Goal: Browse casually: Explore the website without a specific task or goal

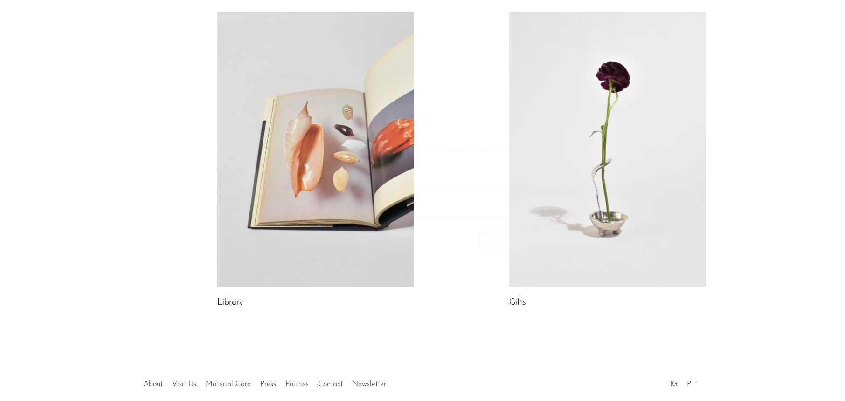
scroll to position [466, 0]
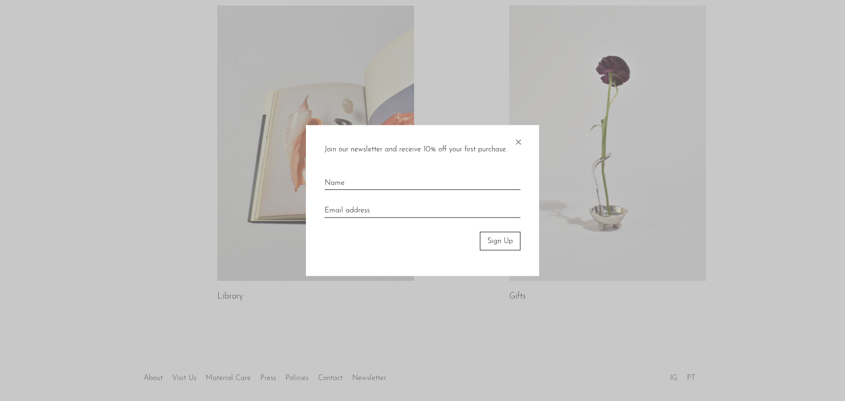
click at [518, 142] on span "×" at bounding box center [517, 140] width 9 height 30
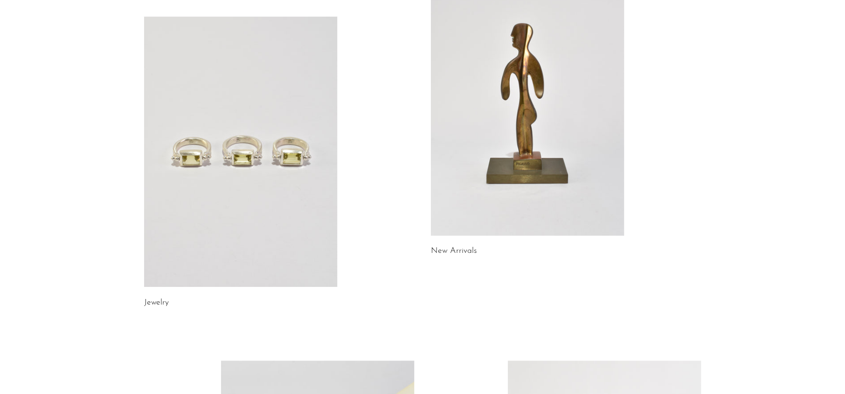
scroll to position [0, 0]
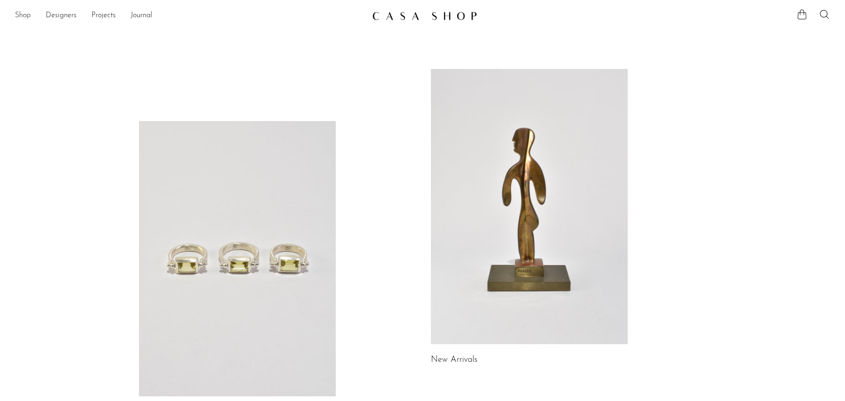
click at [23, 14] on link "Shop" at bounding box center [23, 16] width 16 height 12
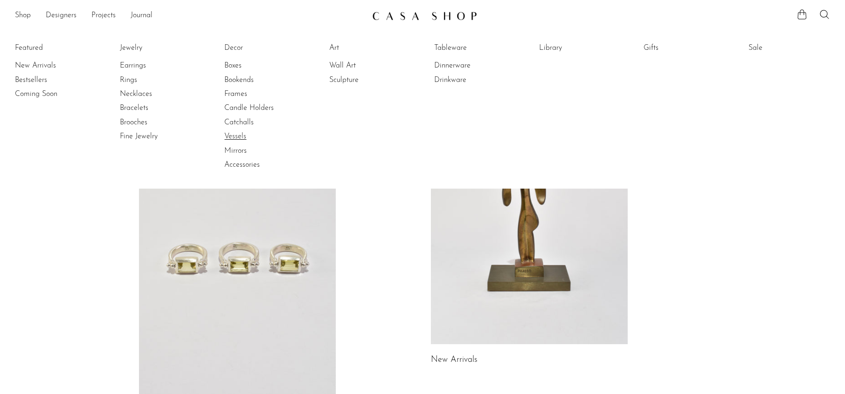
click at [228, 135] on link "Vessels" at bounding box center [259, 136] width 70 height 10
click at [248, 165] on link "Accessories" at bounding box center [259, 165] width 70 height 10
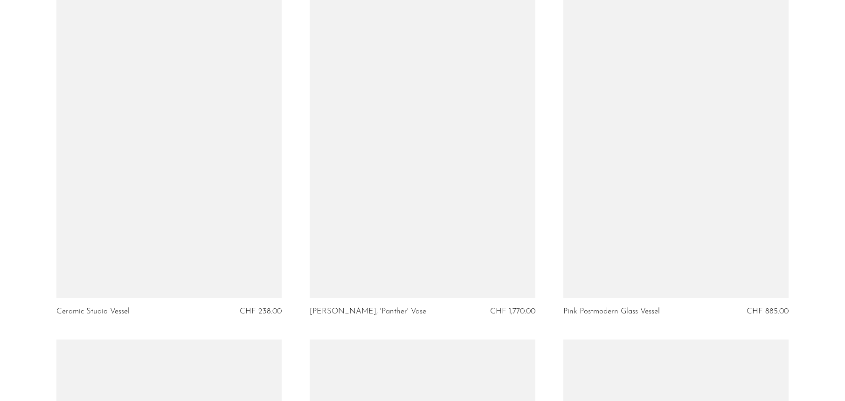
scroll to position [1528, 0]
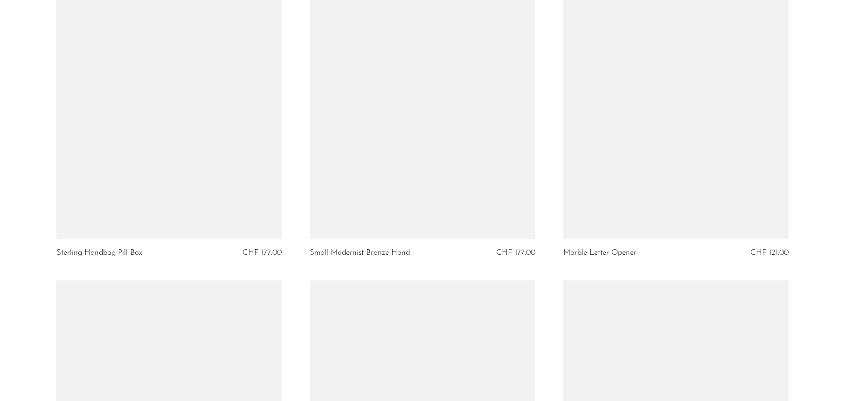
scroll to position [839, 0]
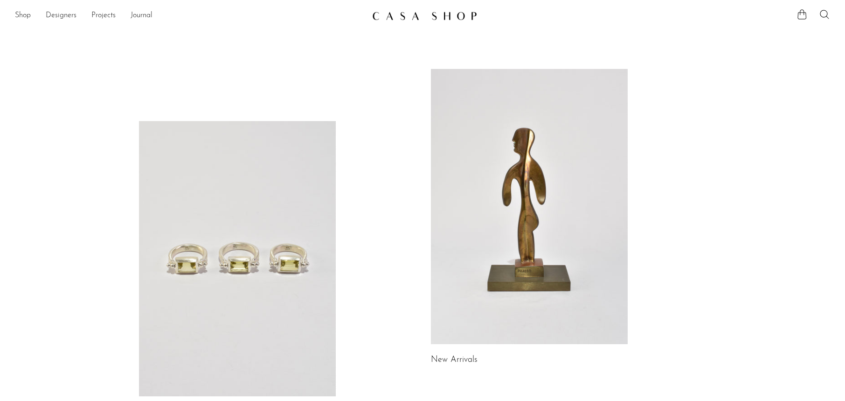
click at [450, 358] on link "New Arrivals" at bounding box center [454, 360] width 47 height 8
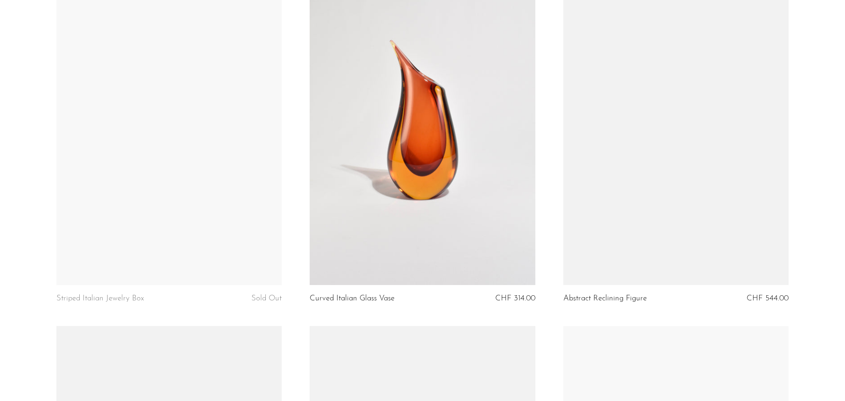
scroll to position [839, 0]
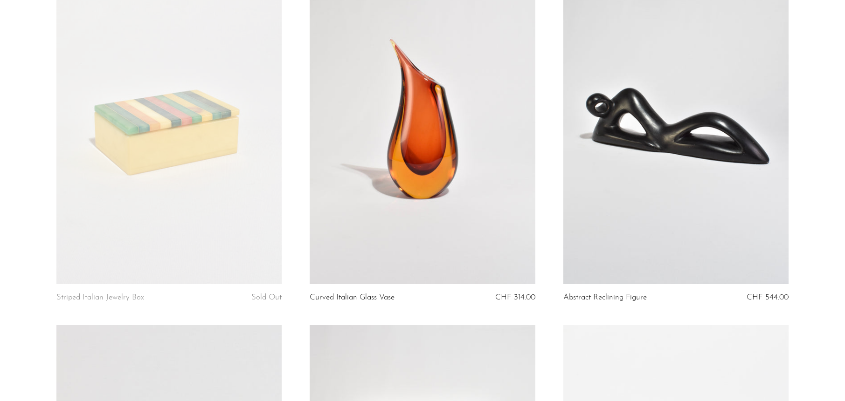
click at [359, 294] on link "Curved Italian Glass Vase" at bounding box center [351, 298] width 85 height 8
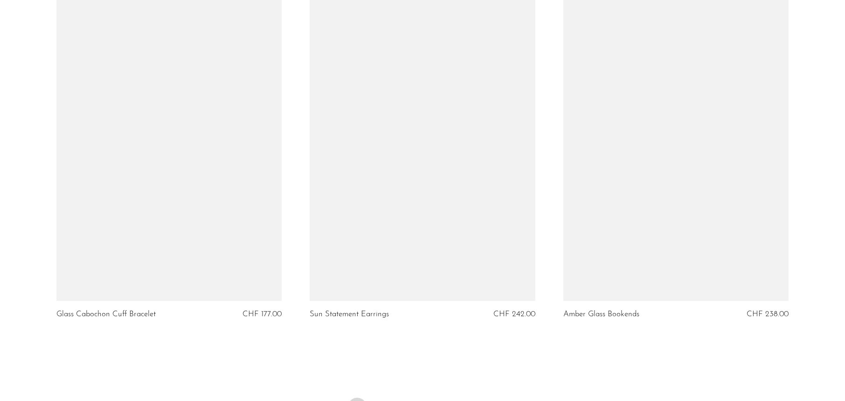
scroll to position [4049, 0]
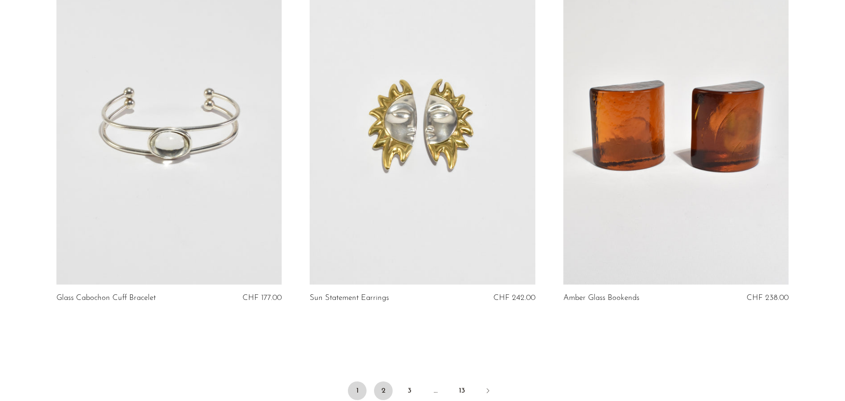
click at [386, 382] on link "2" at bounding box center [383, 391] width 19 height 19
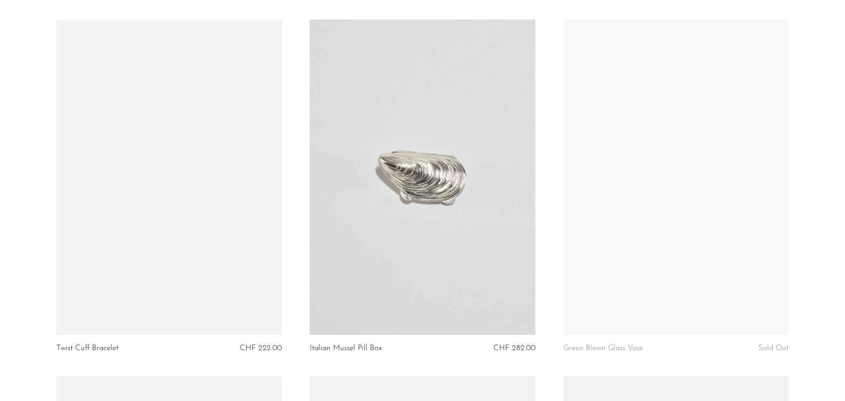
scroll to position [1864, 0]
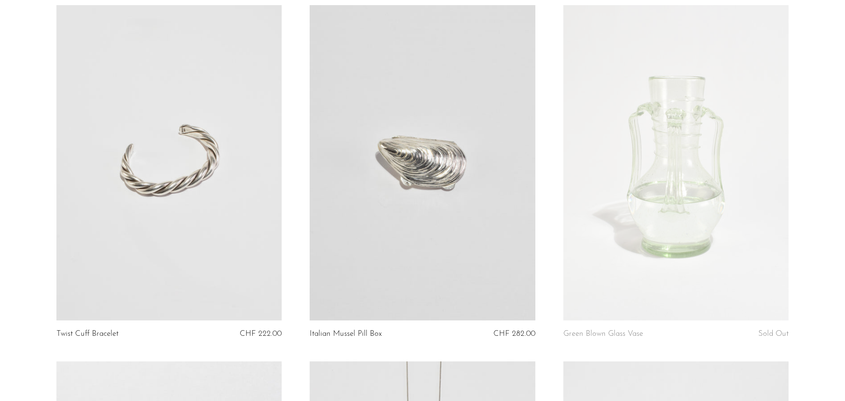
click at [609, 330] on link "Green Blown Glass Vase" at bounding box center [603, 334] width 80 height 8
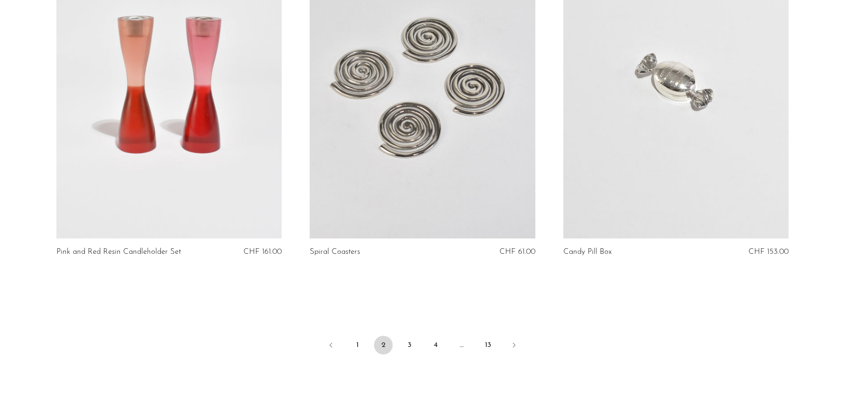
scroll to position [4089, 0]
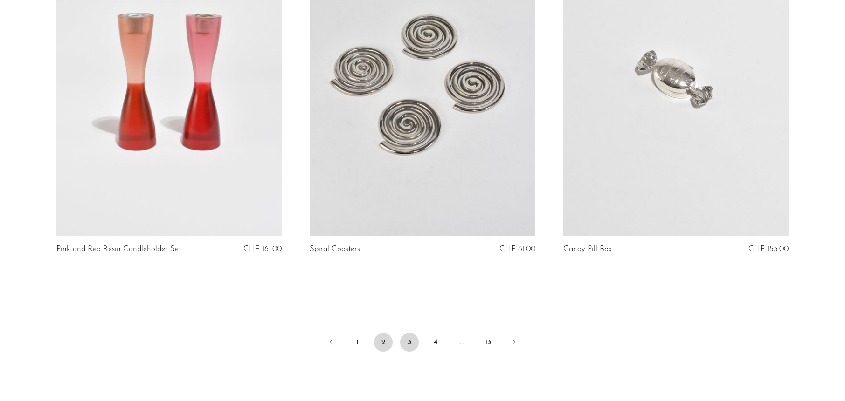
click at [409, 338] on link "3" at bounding box center [409, 342] width 19 height 19
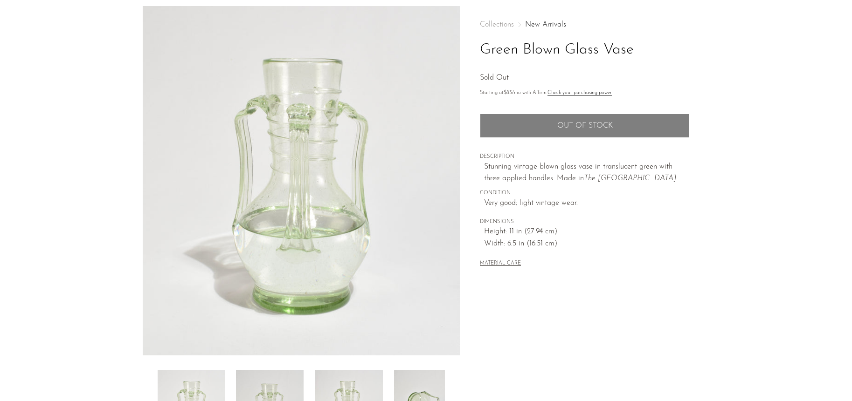
scroll to position [186, 0]
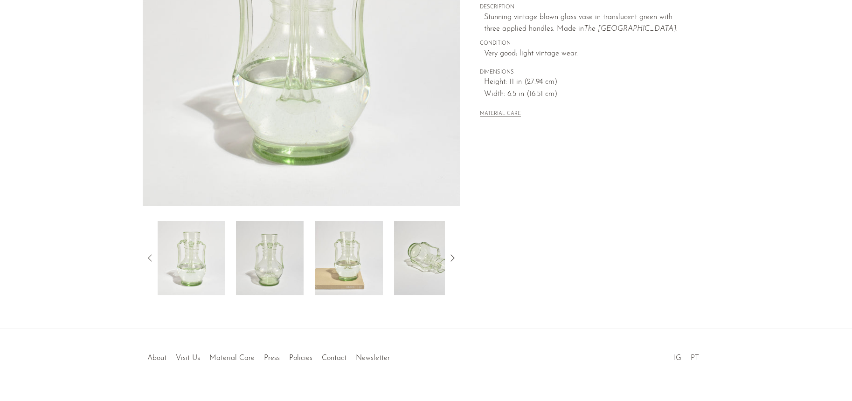
click at [450, 254] on icon at bounding box center [452, 258] width 11 height 11
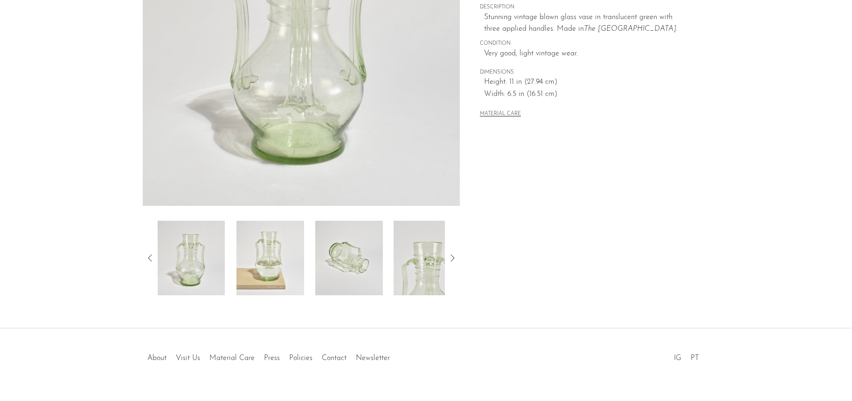
click at [452, 258] on icon at bounding box center [452, 258] width 11 height 11
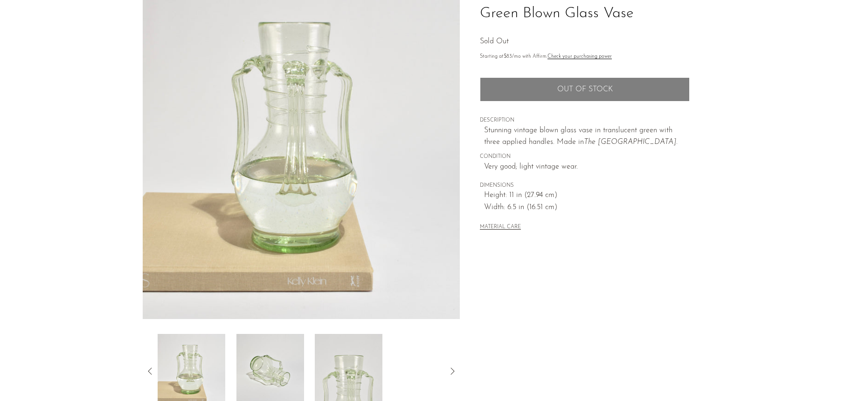
scroll to position [47, 0]
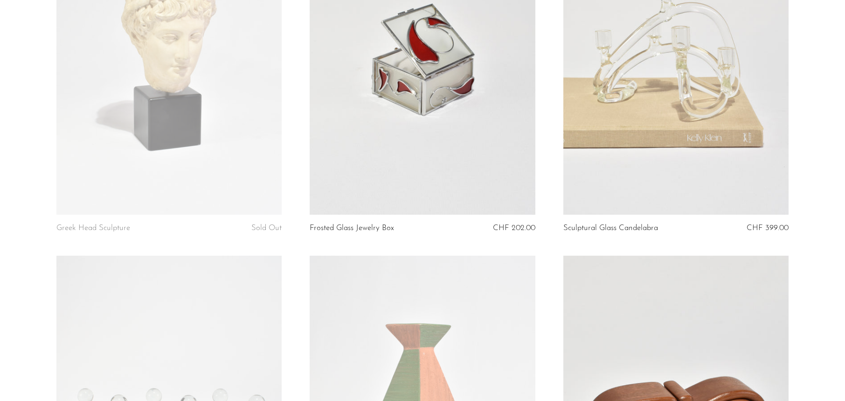
scroll to position [140, 0]
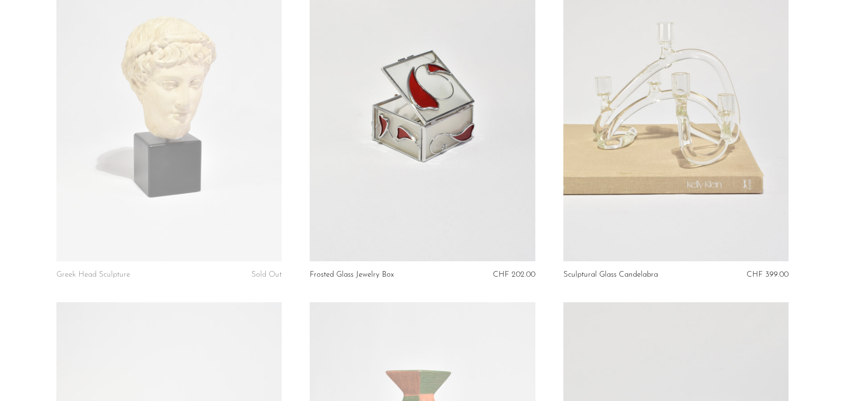
click at [659, 136] on link at bounding box center [676, 104] width 226 height 316
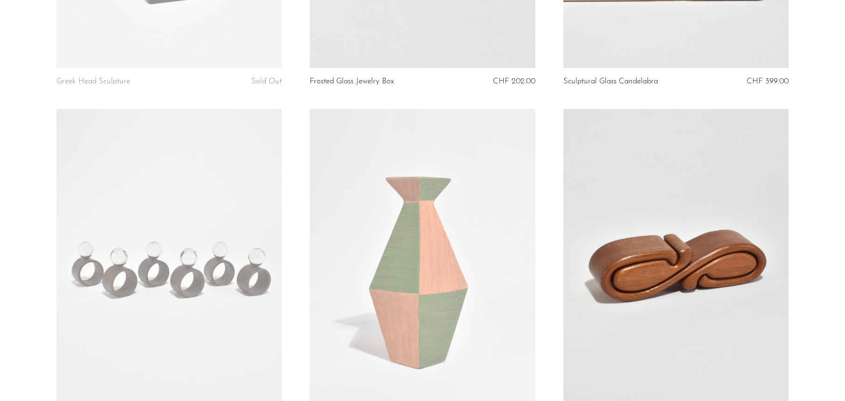
scroll to position [186, 0]
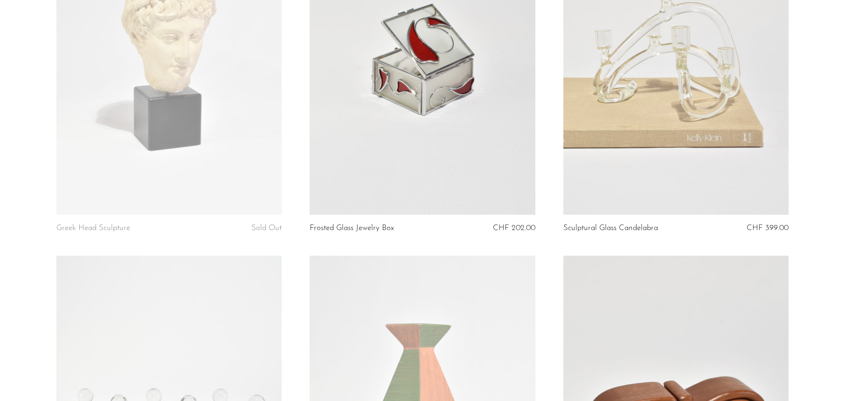
click at [667, 88] on link at bounding box center [676, 57] width 226 height 316
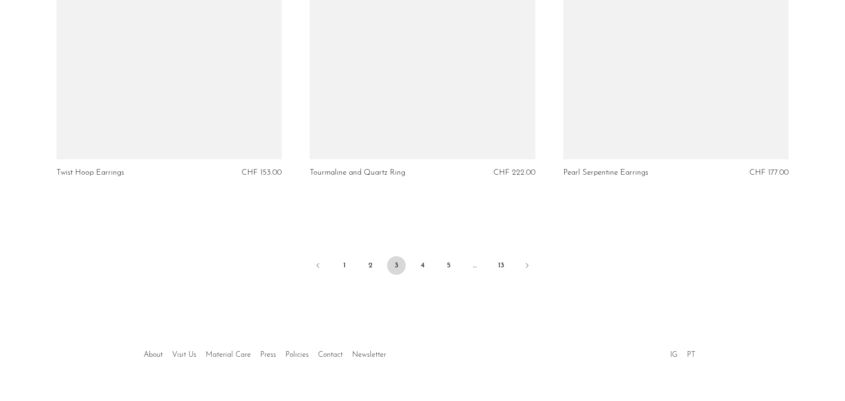
scroll to position [4182, 0]
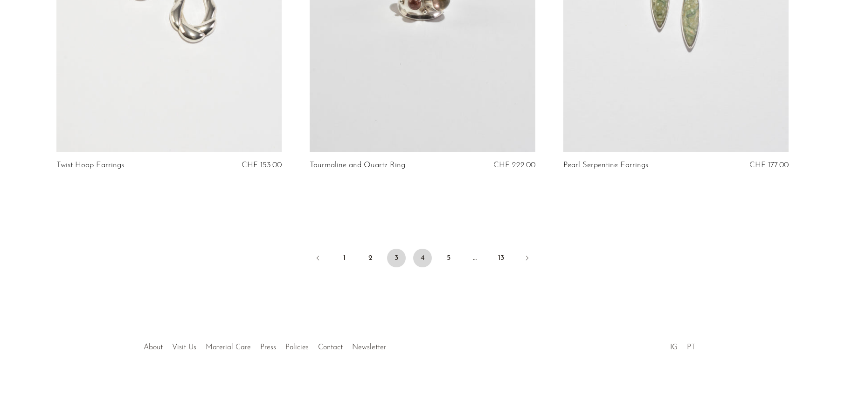
click at [419, 249] on link "4" at bounding box center [422, 258] width 19 height 19
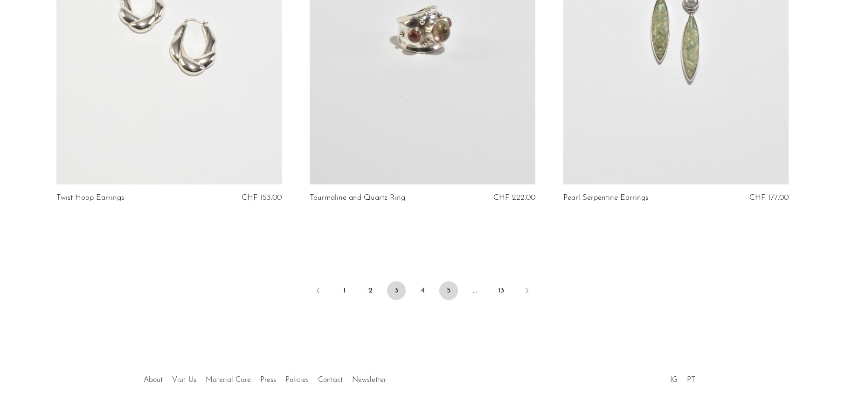
click at [450, 282] on link "5" at bounding box center [448, 291] width 19 height 19
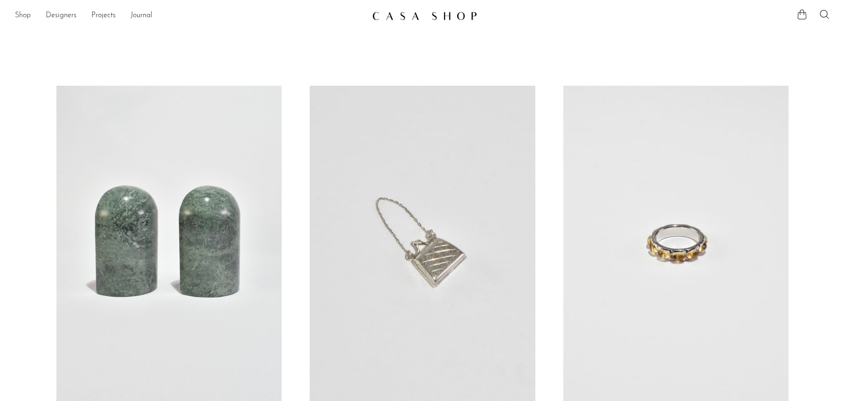
click at [21, 14] on link "Shop" at bounding box center [23, 16] width 16 height 12
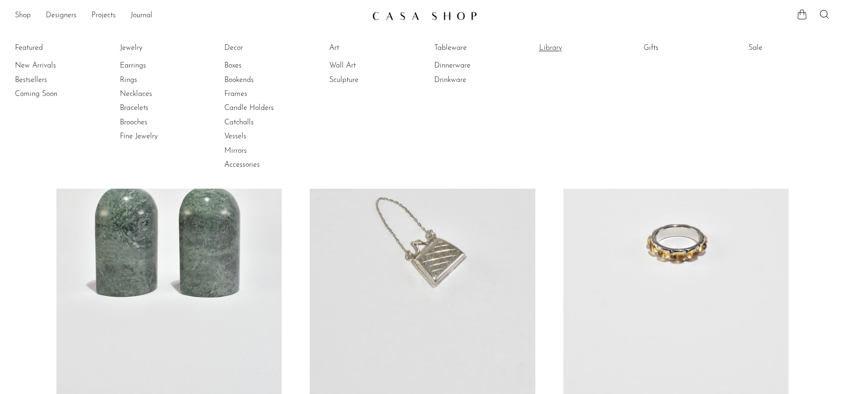
click at [550, 46] on link "Library" at bounding box center [574, 48] width 70 height 10
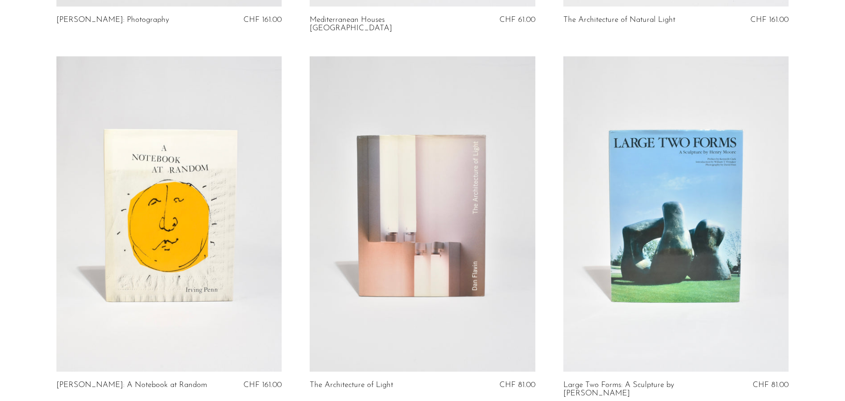
scroll to position [1520, 0]
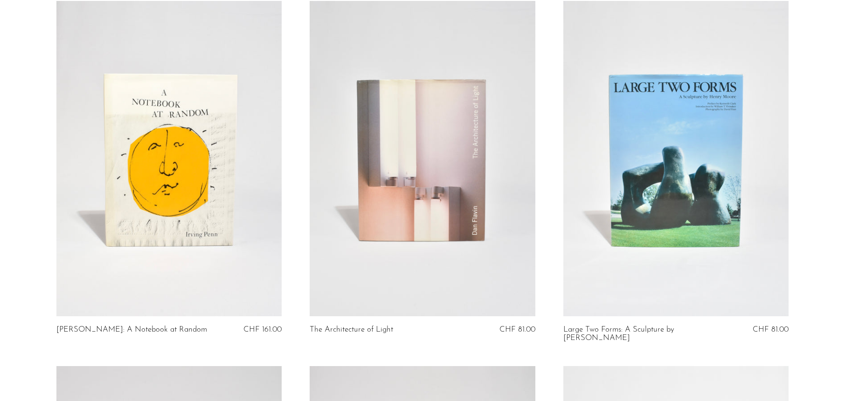
click at [431, 174] on link at bounding box center [422, 159] width 226 height 316
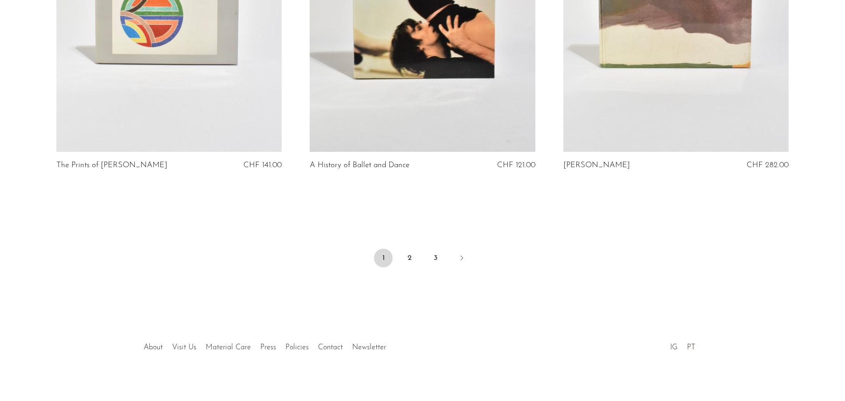
scroll to position [4198, 0]
click at [434, 250] on link "3" at bounding box center [435, 259] width 19 height 19
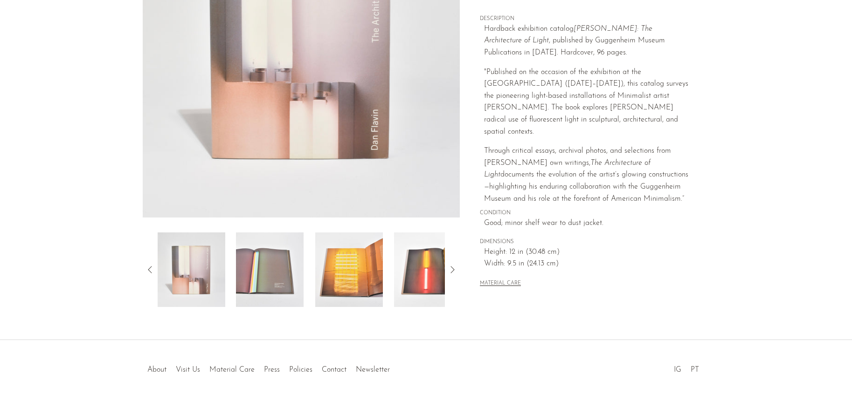
scroll to position [186, 0]
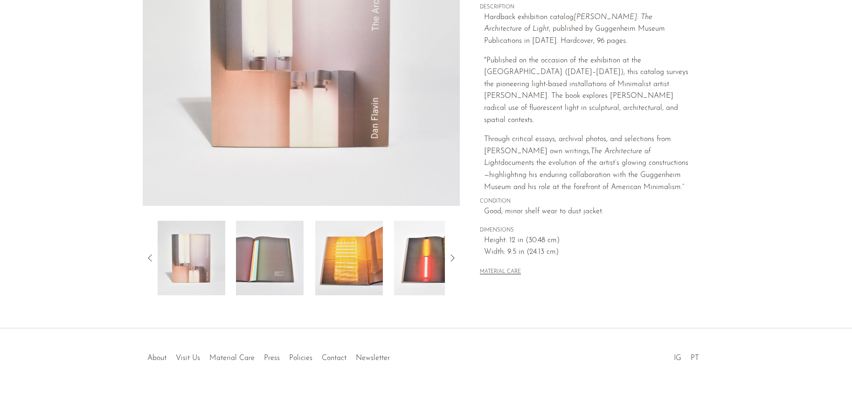
click at [356, 246] on img at bounding box center [349, 258] width 68 height 75
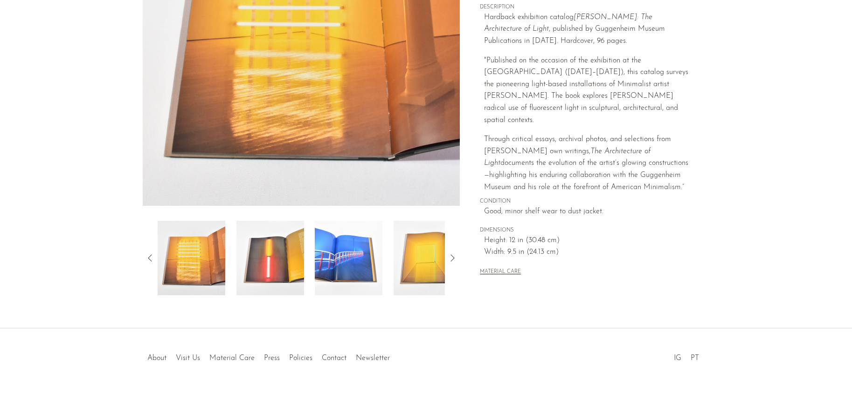
click at [415, 252] on img at bounding box center [427, 258] width 68 height 75
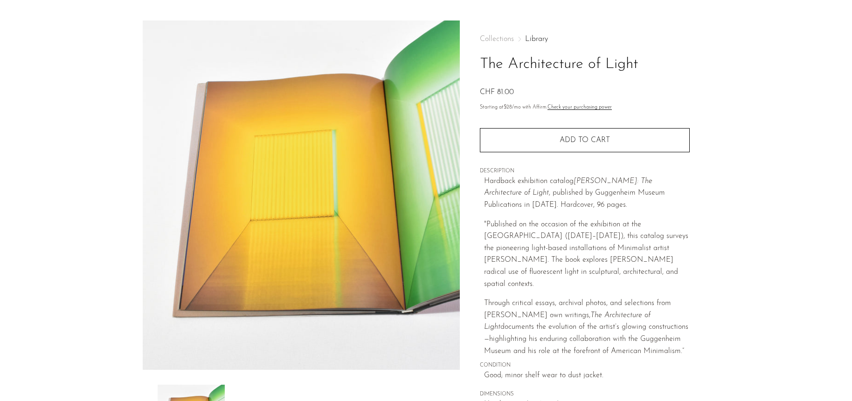
scroll to position [0, 0]
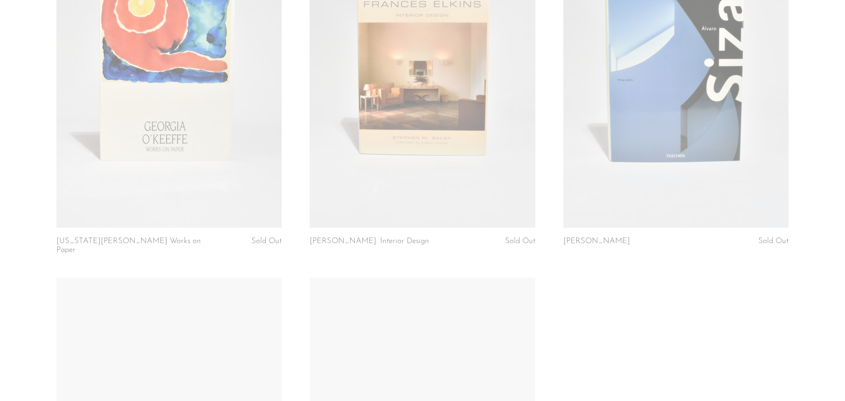
scroll to position [3779, 0]
